Goal: Task Accomplishment & Management: Use online tool/utility

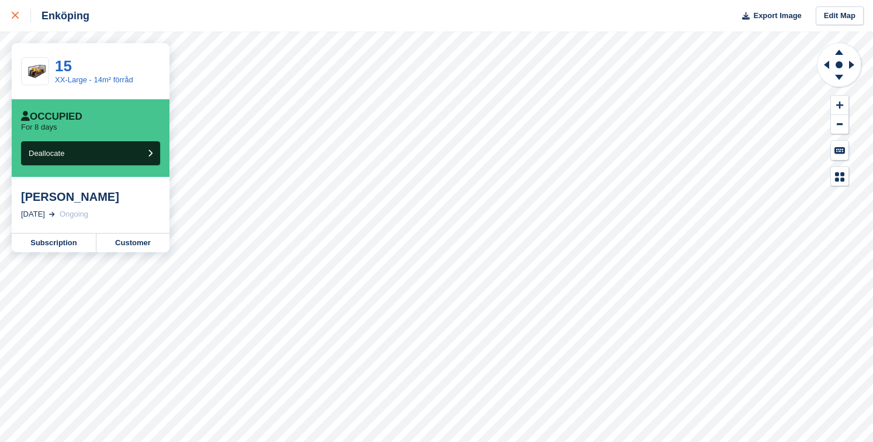
click at [16, 16] on icon at bounding box center [15, 15] width 7 height 7
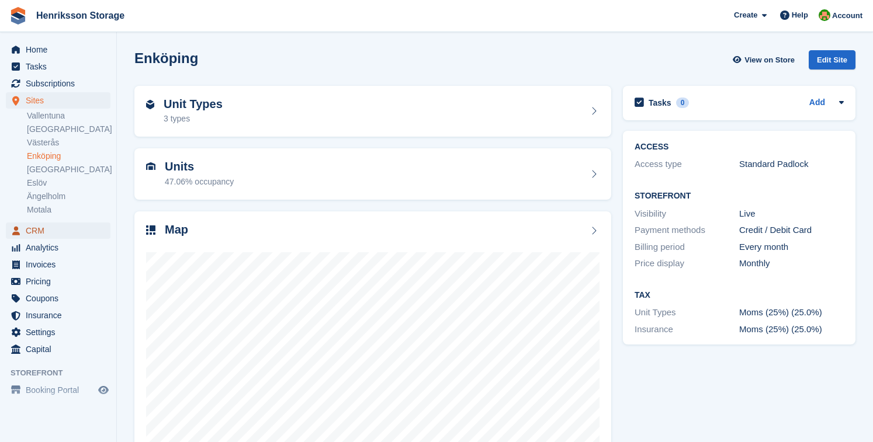
click at [29, 230] on span "CRM" at bounding box center [61, 231] width 70 height 16
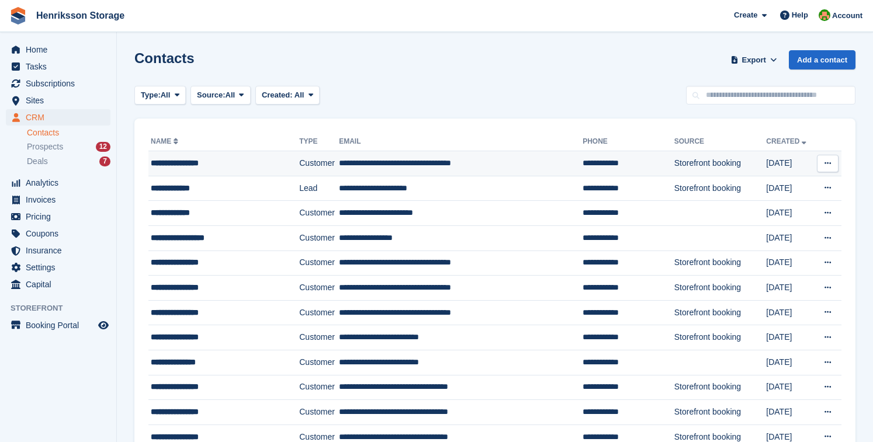
click at [199, 162] on div "**********" at bounding box center [217, 163] width 133 height 12
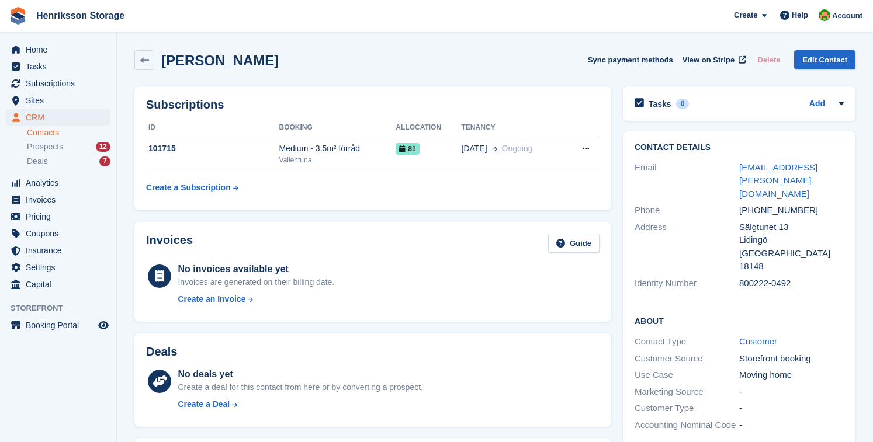
click at [359, 70] on div "[PERSON_NAME] Sync payment methods View on Stripe Delete Edit Contact" at bounding box center [494, 60] width 721 height 20
click at [44, 131] on link "Contacts" at bounding box center [69, 132] width 84 height 11
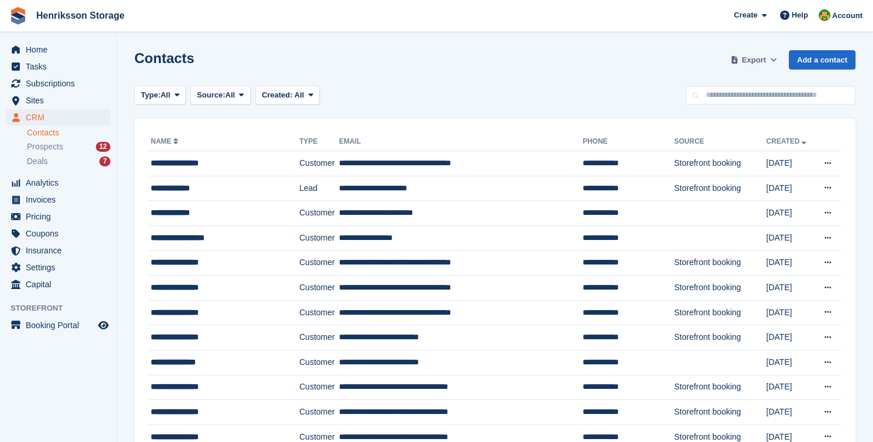
click at [773, 60] on icon at bounding box center [773, 60] width 6 height 8
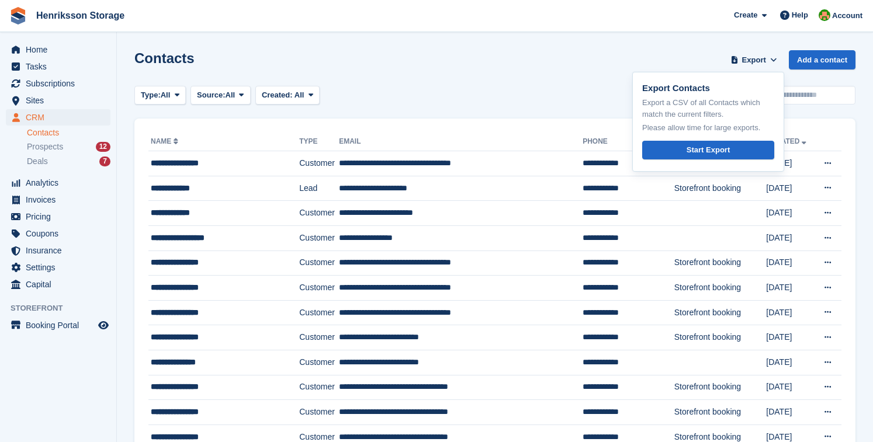
click at [480, 90] on div "Type: All All Lead Customer Source: All All Storefront Backoffice Pre-Opening i…" at bounding box center [494, 95] width 721 height 19
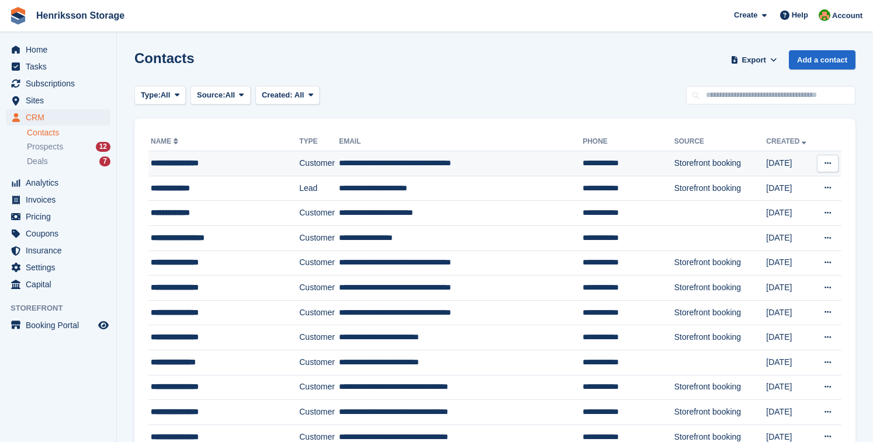
click at [829, 164] on icon at bounding box center [828, 164] width 6 height 8
click at [759, 203] on p "View on Stripe" at bounding box center [783, 203] width 102 height 19
